Goal: Information Seeking & Learning: Check status

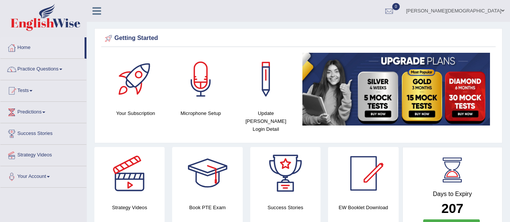
click at [31, 87] on link "Tests" at bounding box center [43, 89] width 86 height 19
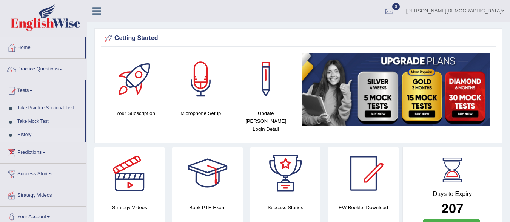
click at [25, 129] on link "History" at bounding box center [49, 135] width 71 height 14
click at [44, 115] on link "Take Mock Test" at bounding box center [49, 122] width 71 height 14
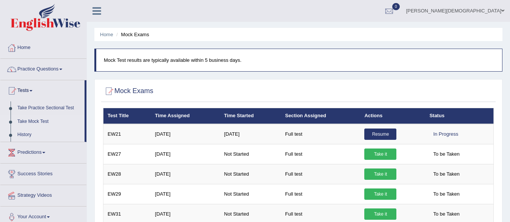
click at [22, 129] on link "History" at bounding box center [49, 135] width 71 height 14
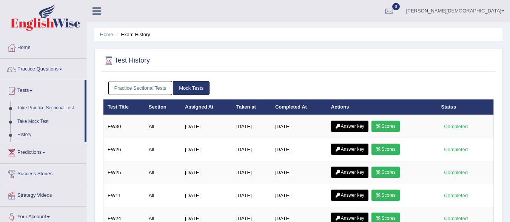
click at [138, 87] on link "Practice Sectional Tests" at bounding box center [140, 88] width 64 height 14
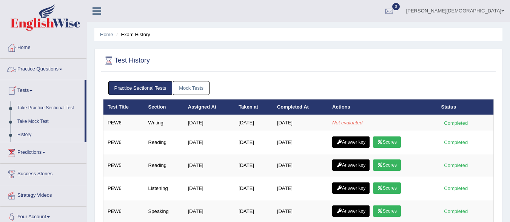
click at [21, 49] on link "Home" at bounding box center [43, 46] width 86 height 19
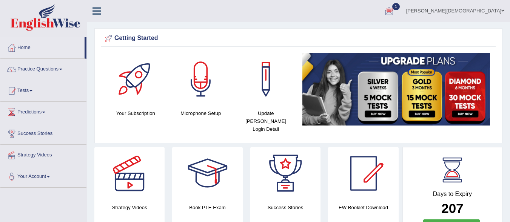
click at [401, 3] on link "1" at bounding box center [389, 10] width 23 height 20
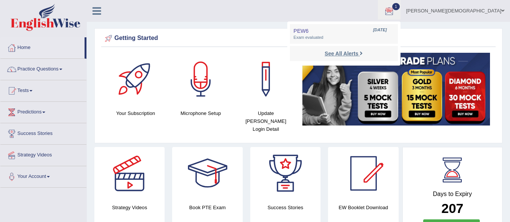
click at [358, 51] on strong "See All Alerts" at bounding box center [342, 54] width 34 height 6
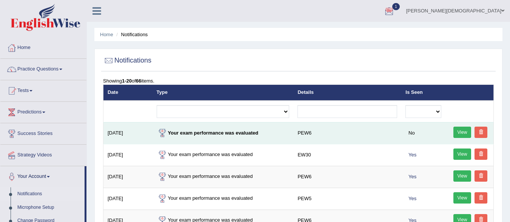
click at [472, 132] on div "View" at bounding box center [470, 133] width 40 height 13
click at [461, 132] on link "View" at bounding box center [462, 132] width 18 height 11
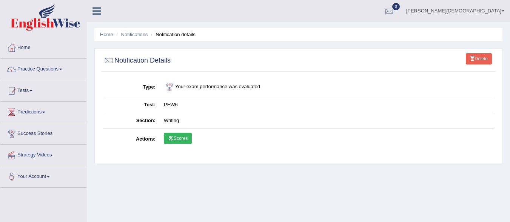
click at [188, 136] on link "Scores" at bounding box center [178, 138] width 28 height 11
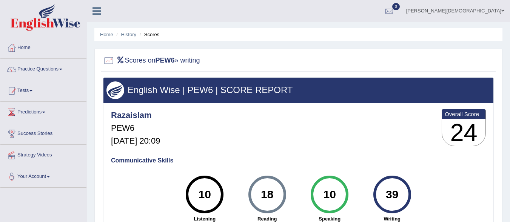
click at [29, 45] on link "Home" at bounding box center [43, 46] width 86 height 19
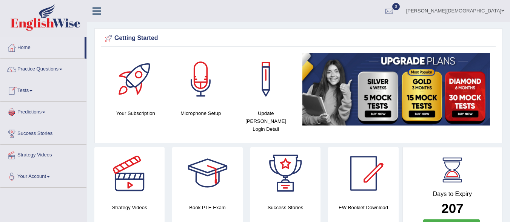
click at [29, 89] on link "Tests" at bounding box center [43, 89] width 86 height 19
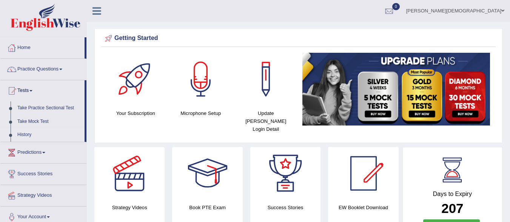
click at [28, 128] on link "History" at bounding box center [49, 135] width 71 height 14
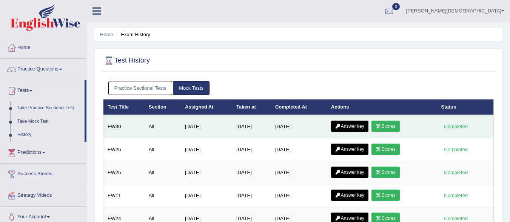
click at [355, 125] on link "Answer key" at bounding box center [349, 126] width 37 height 11
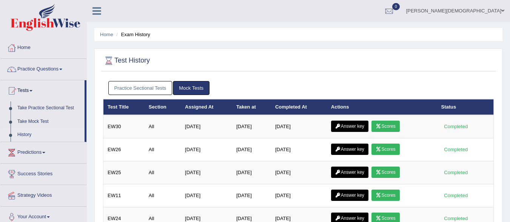
click at [146, 86] on link "Practice Sectional Tests" at bounding box center [140, 88] width 64 height 14
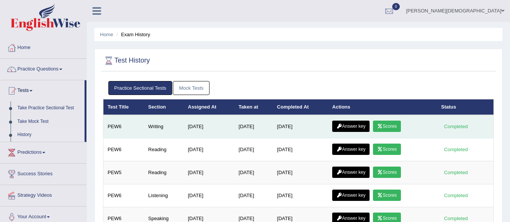
click at [355, 124] on link "Answer key" at bounding box center [350, 126] width 37 height 11
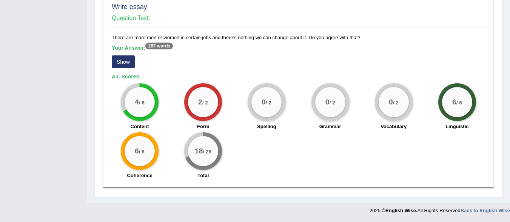
scroll to position [543, 0]
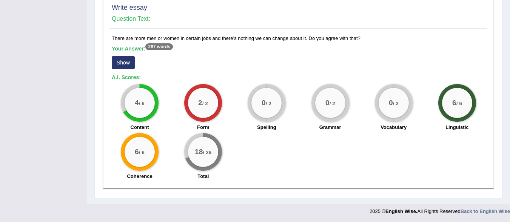
drag, startPoint x: 509, startPoint y: 180, endPoint x: 511, endPoint y: 175, distance: 5.9
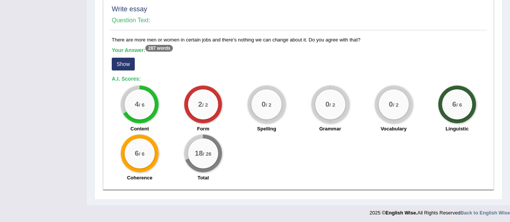
scroll to position [544, 0]
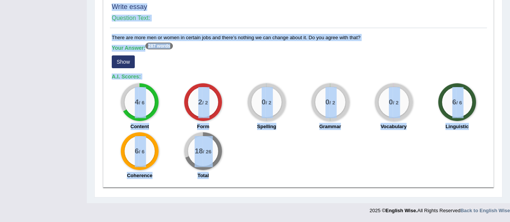
drag, startPoint x: 501, startPoint y: 194, endPoint x: 515, endPoint y: 52, distance: 143.0
click at [297, 49] on h5 "Your Answer: 287 words" at bounding box center [298, 48] width 373 height 7
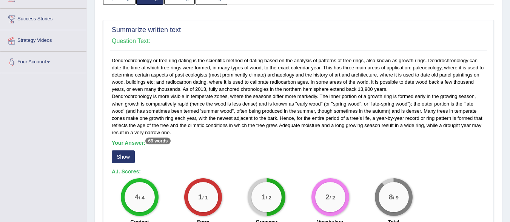
scroll to position [0, 0]
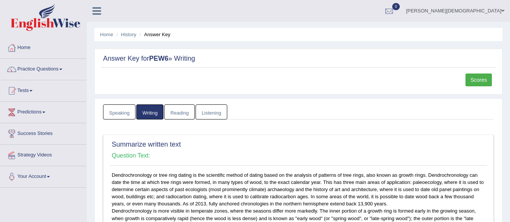
click at [502, 6] on link "Muhammad Raza Islam" at bounding box center [455, 10] width 109 height 20
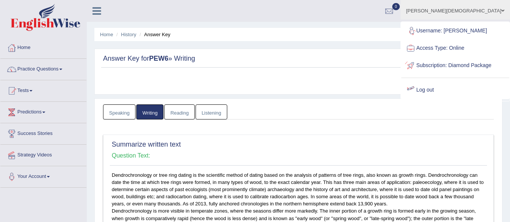
click at [458, 93] on link "Log out" at bounding box center [455, 90] width 108 height 17
